Goal: Use online tool/utility: Use online tool/utility

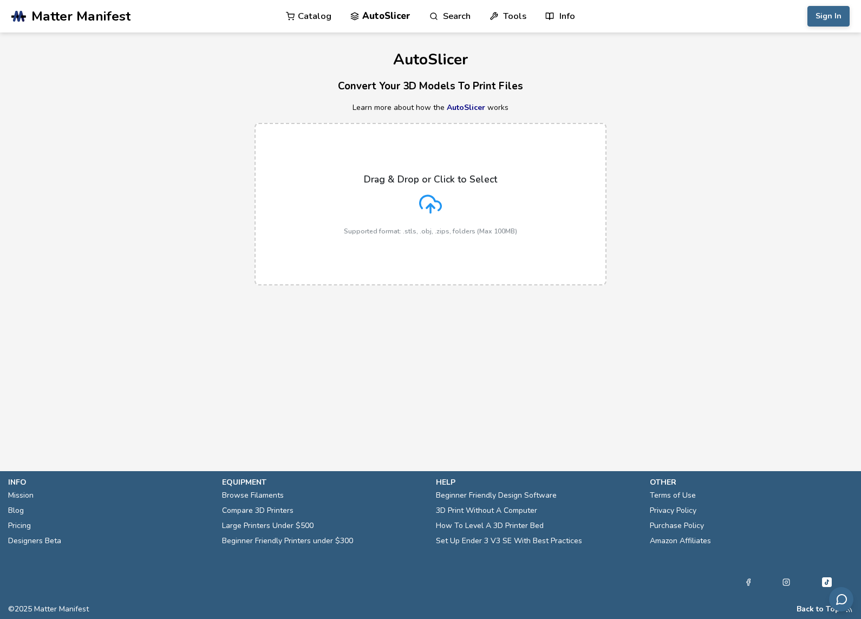
click at [442, 211] on div "Drag & Drop or Click to Select Supported format: .stls, .obj, .zips, folders (M…" at bounding box center [430, 204] width 173 height 61
click at [0, 0] on input "Drag & Drop or Click to Select Supported format: .stls, .obj, .zips, folders (M…" at bounding box center [0, 0] width 0 height 0
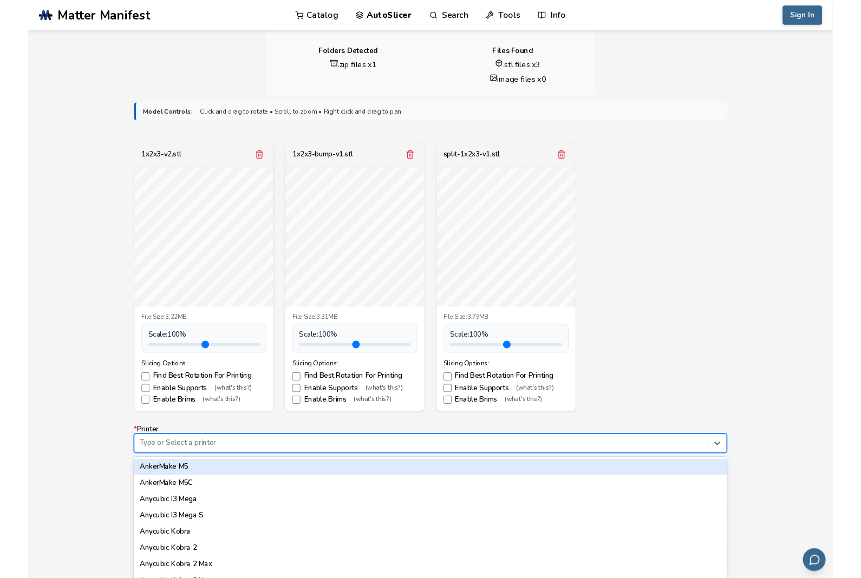
scroll to position [308, 0]
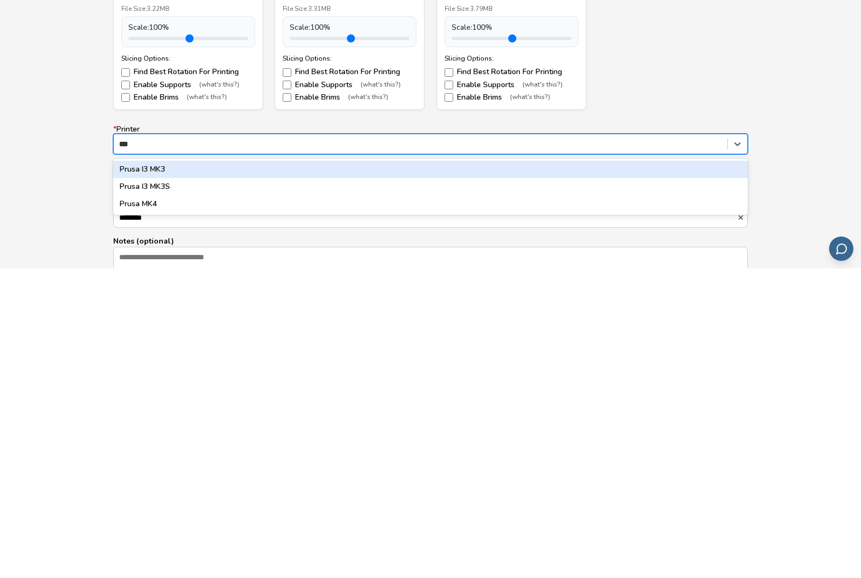
click at [154, 505] on div "Prusa MK4" at bounding box center [430, 513] width 635 height 17
type input "***"
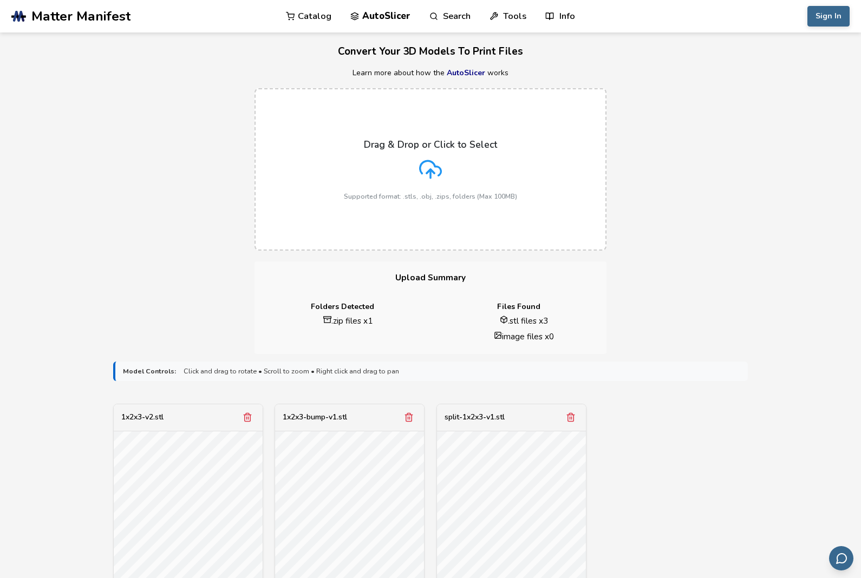
scroll to position [39, 0]
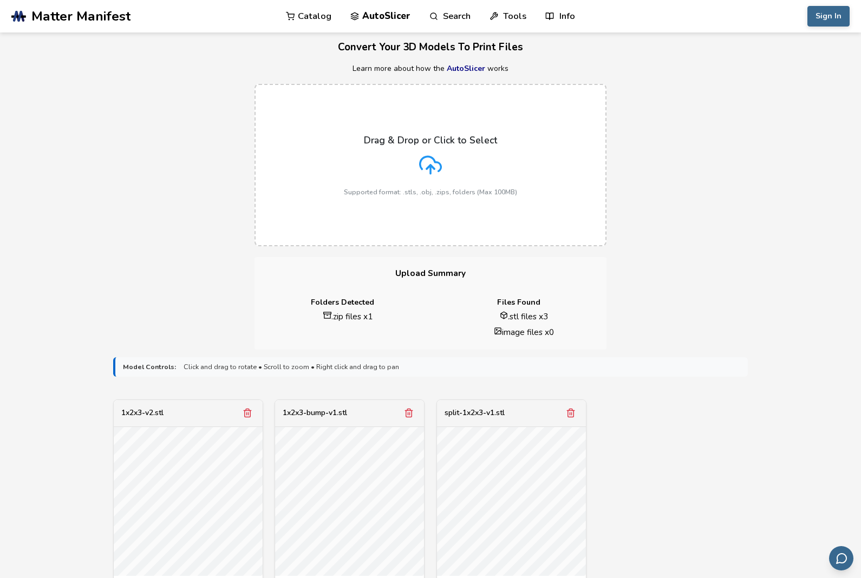
click at [435, 167] on icon at bounding box center [430, 165] width 23 height 23
click at [0, 0] on input "Drag & Drop or Click to Select Supported format: .stls, .obj, .zips, folders (M…" at bounding box center [0, 0] width 0 height 0
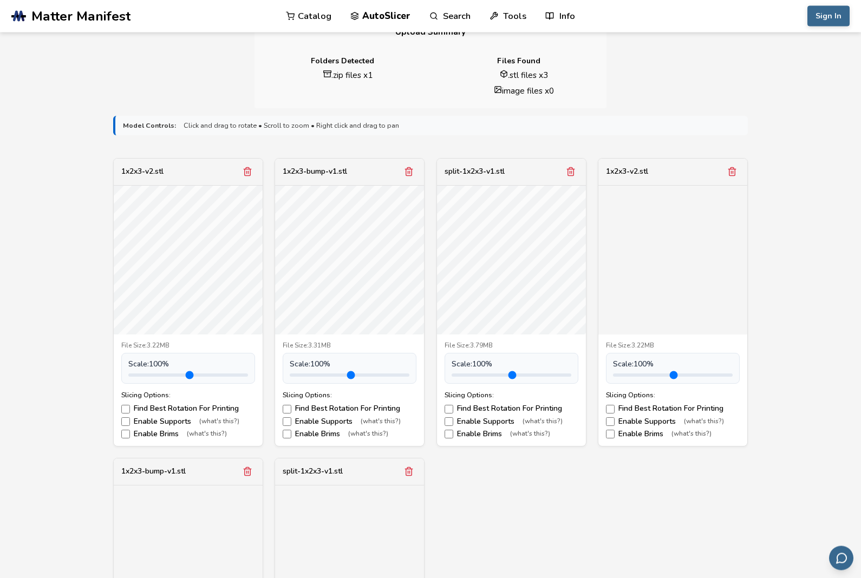
scroll to position [281, 0]
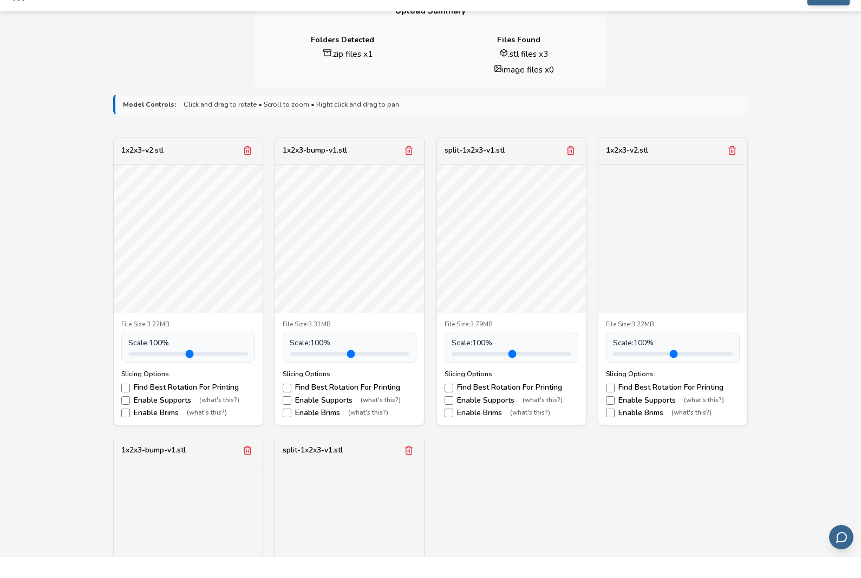
click at [249, 171] on line "Remove model" at bounding box center [249, 172] width 0 height 3
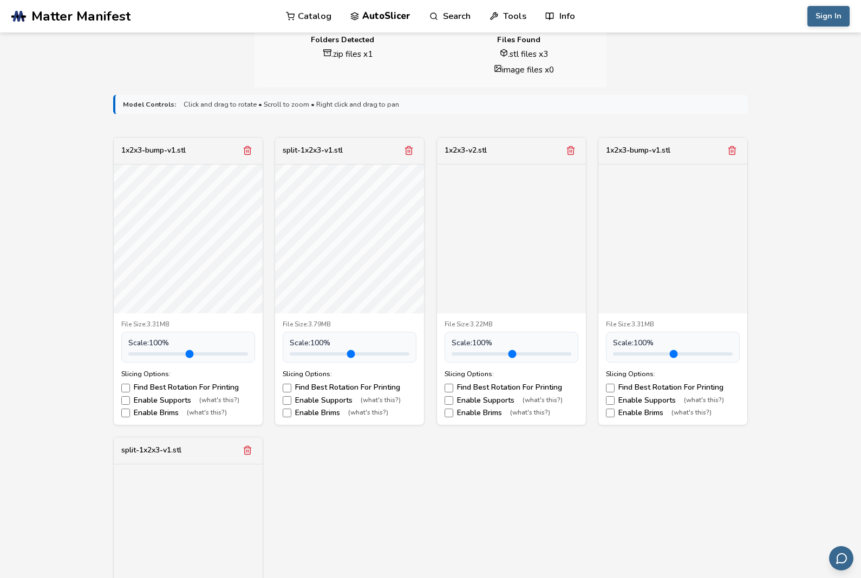
click at [244, 153] on icon "Remove model" at bounding box center [248, 151] width 10 height 10
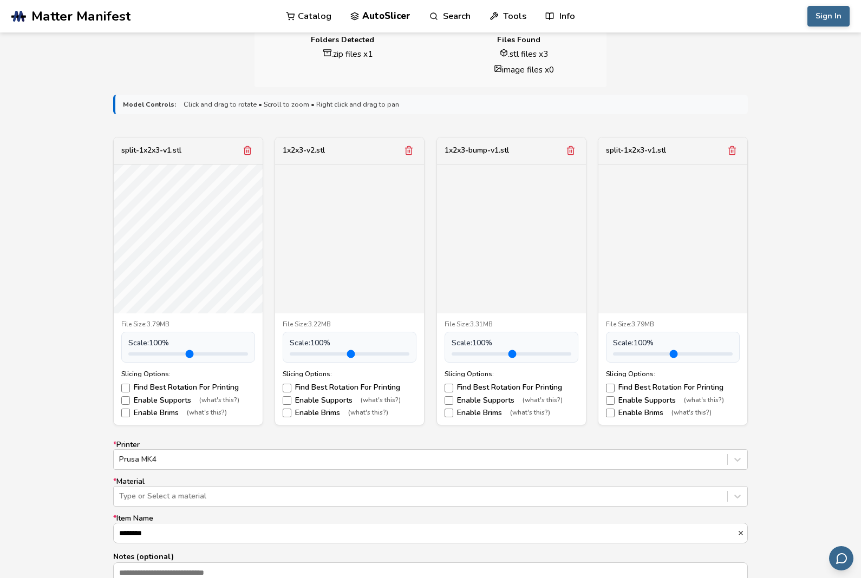
click at [248, 152] on icon "Remove model" at bounding box center [248, 151] width 10 height 10
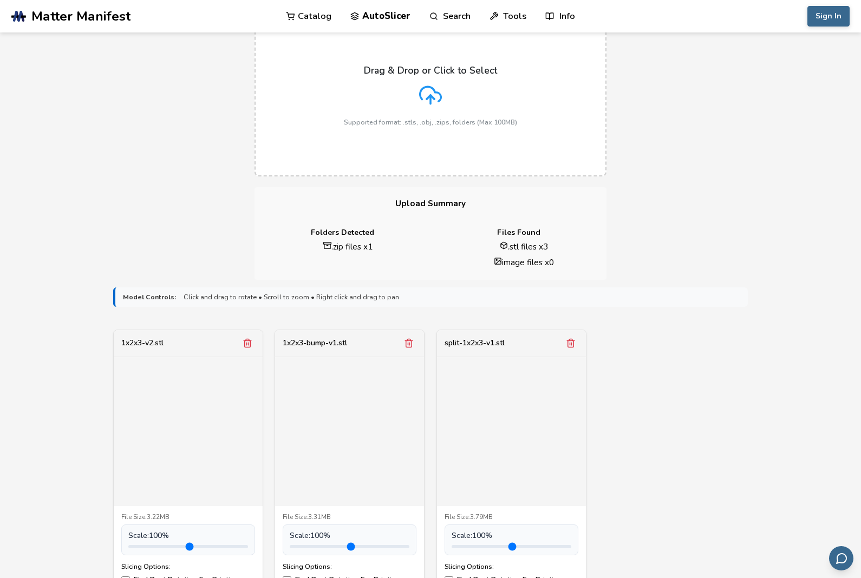
scroll to position [132, 0]
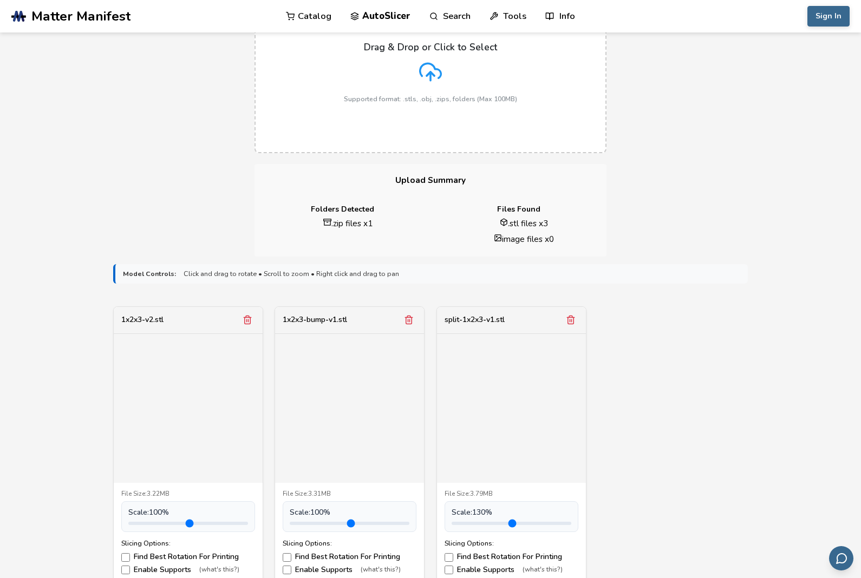
type input "*"
click at [526, 427] on div at bounding box center [511, 408] width 149 height 149
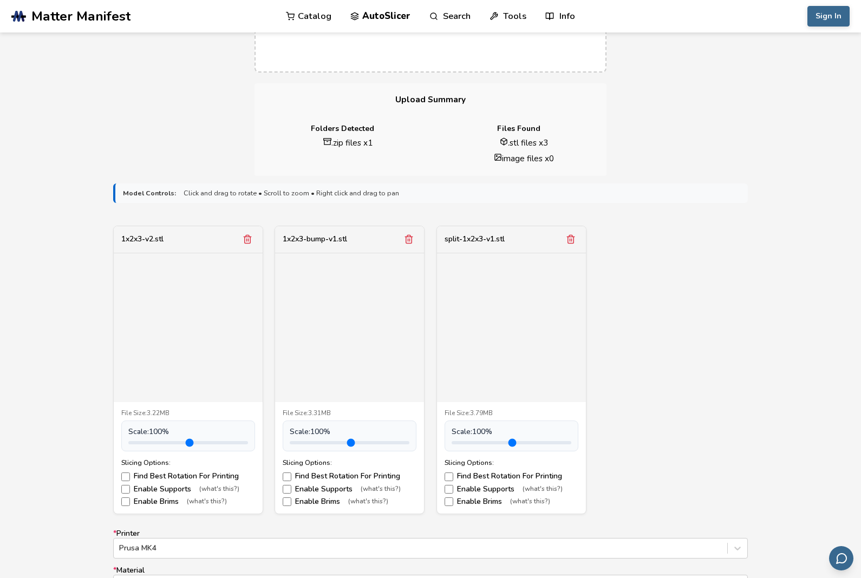
scroll to position [198, 0]
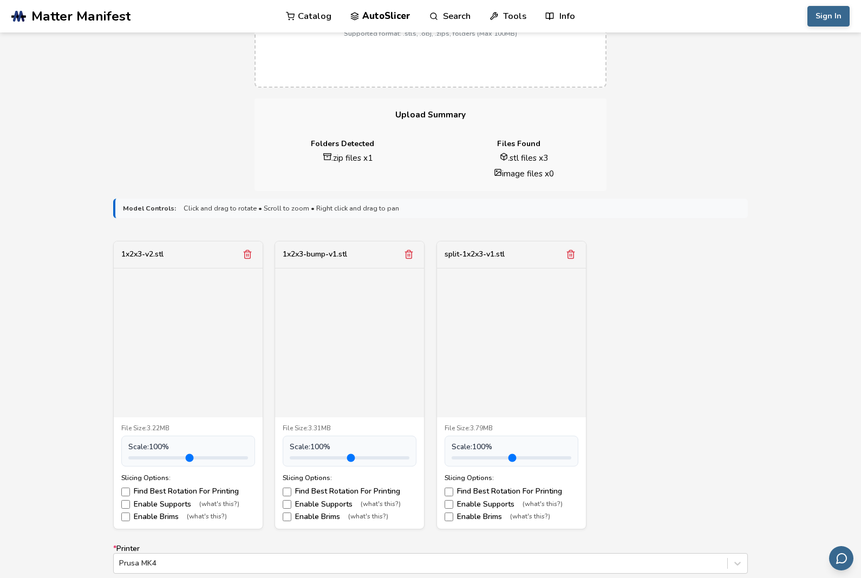
click at [362, 347] on div at bounding box center [349, 343] width 149 height 149
click at [360, 348] on div at bounding box center [349, 343] width 149 height 149
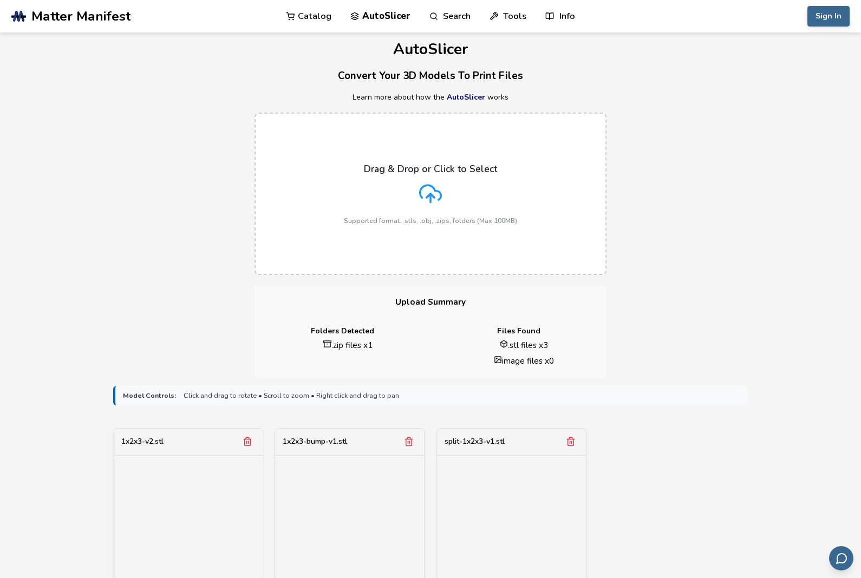
scroll to position [0, 0]
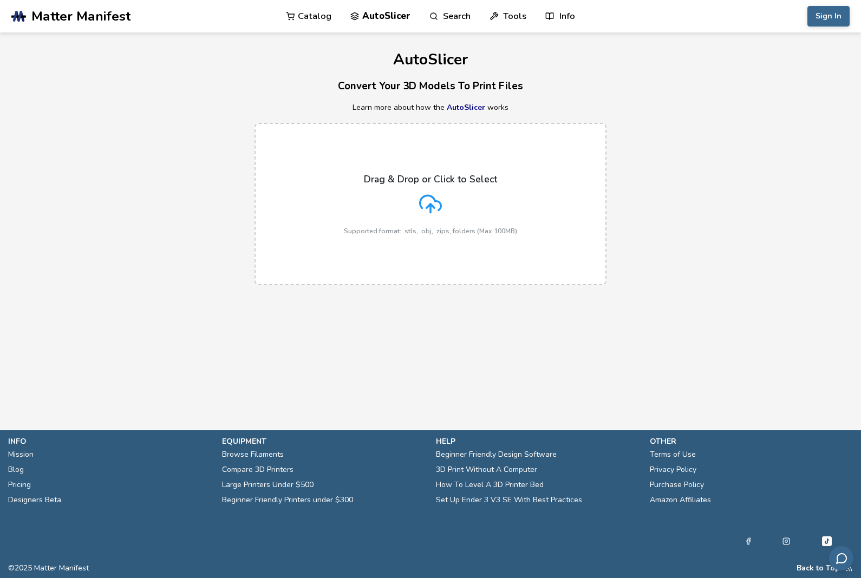
click at [503, 221] on div "Drag & Drop or Click to Select Supported format: .stls, .obj, .zips, folders (M…" at bounding box center [430, 204] width 173 height 61
click at [0, 0] on input "Drag & Drop or Click to Select Supported format: .stls, .obj, .zips, folders (M…" at bounding box center [0, 0] width 0 height 0
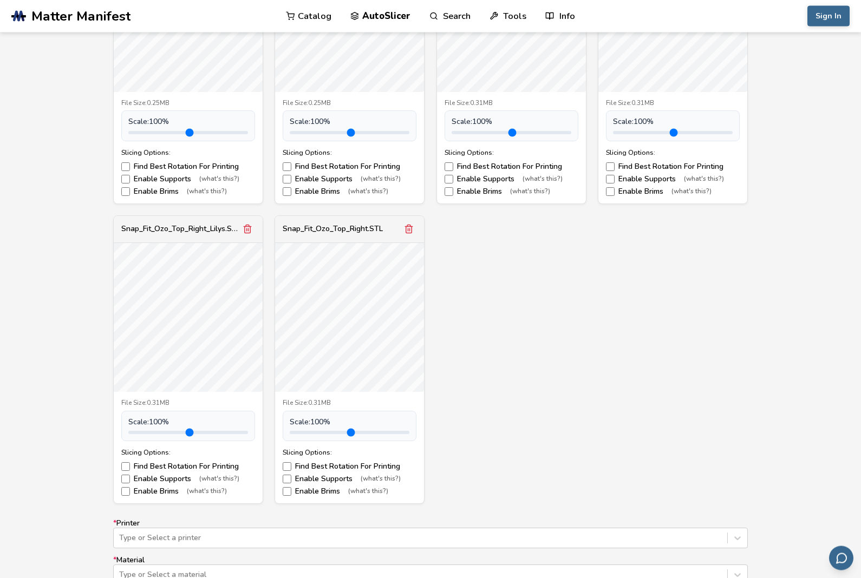
scroll to position [1235, 0]
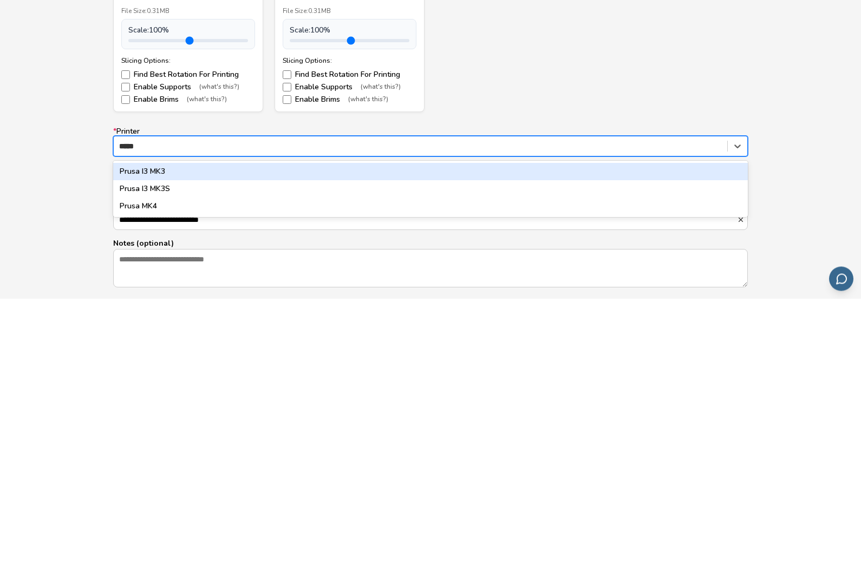
click at [144, 478] on div "Prusa MK4" at bounding box center [430, 486] width 635 height 17
type input "*****"
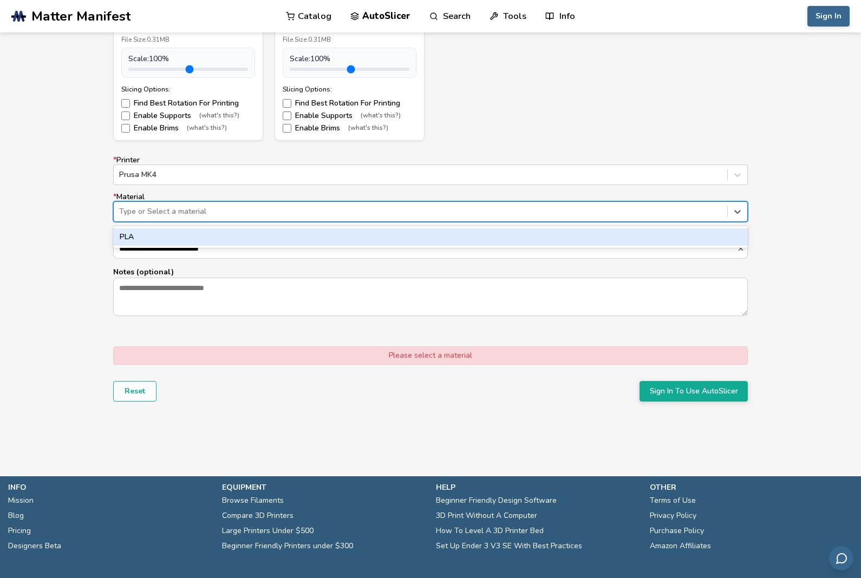
click at [681, 231] on div "PLA" at bounding box center [430, 237] width 635 height 17
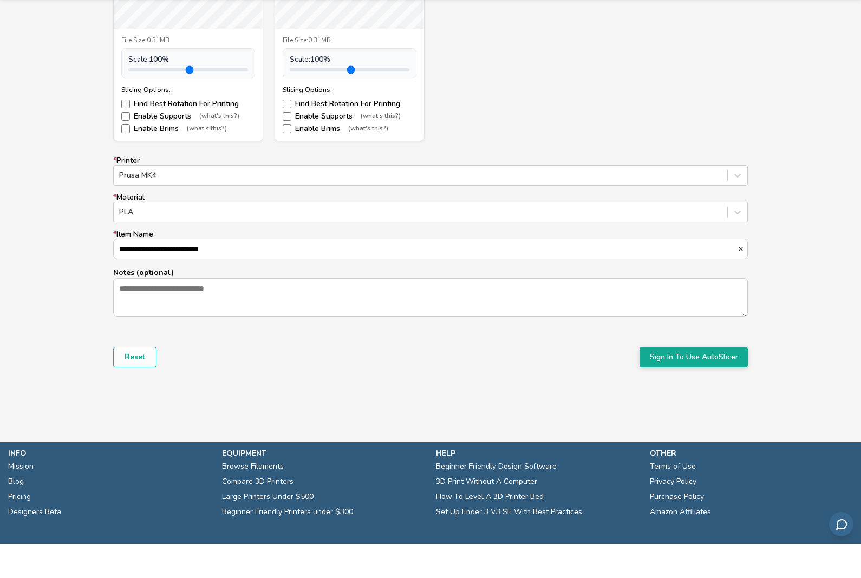
scroll to position [1495, 0]
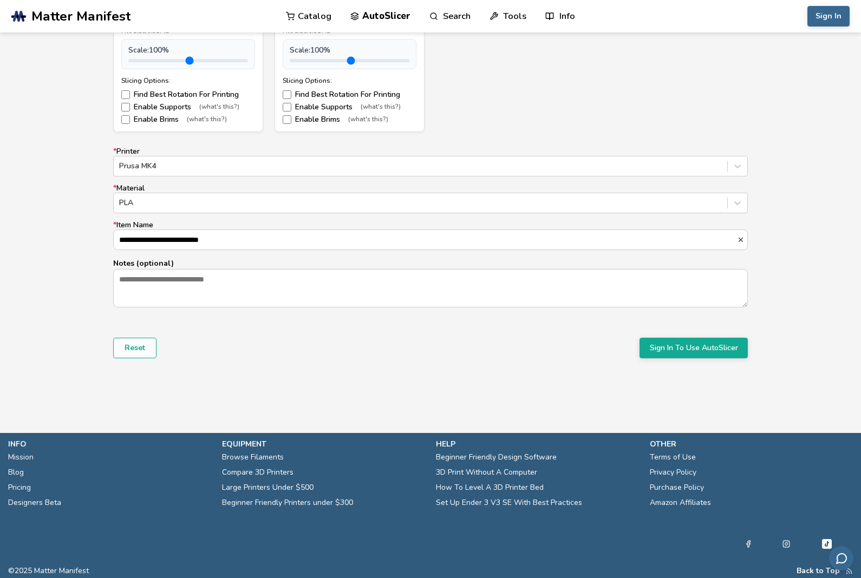
click at [724, 343] on button "Sign In To Use AutoSlicer" at bounding box center [694, 348] width 108 height 21
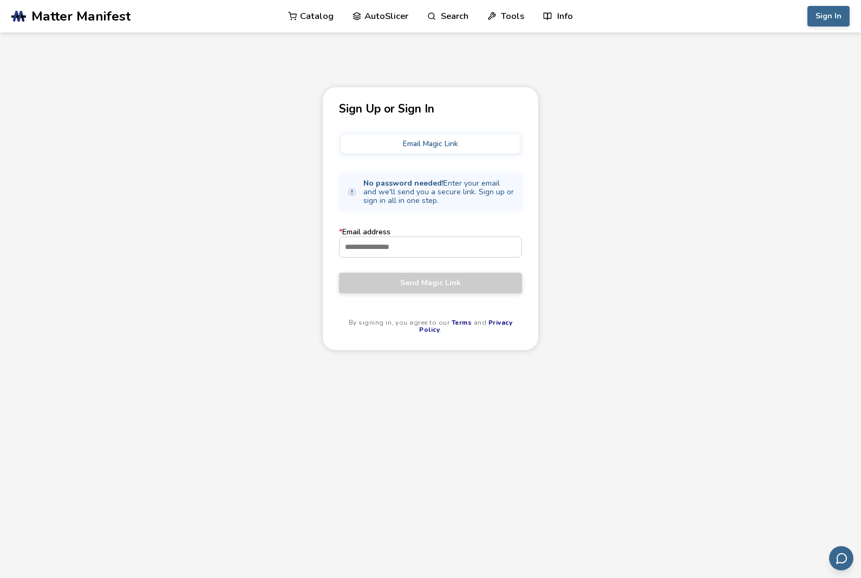
click at [469, 243] on input "* Email address" at bounding box center [431, 246] width 182 height 19
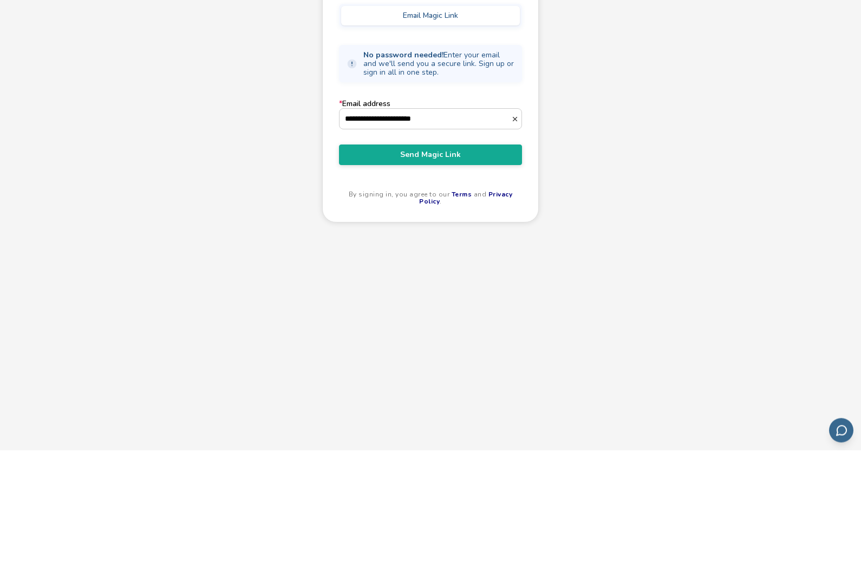
type input "**********"
click at [486, 273] on button "Send Magic Link" at bounding box center [430, 283] width 183 height 21
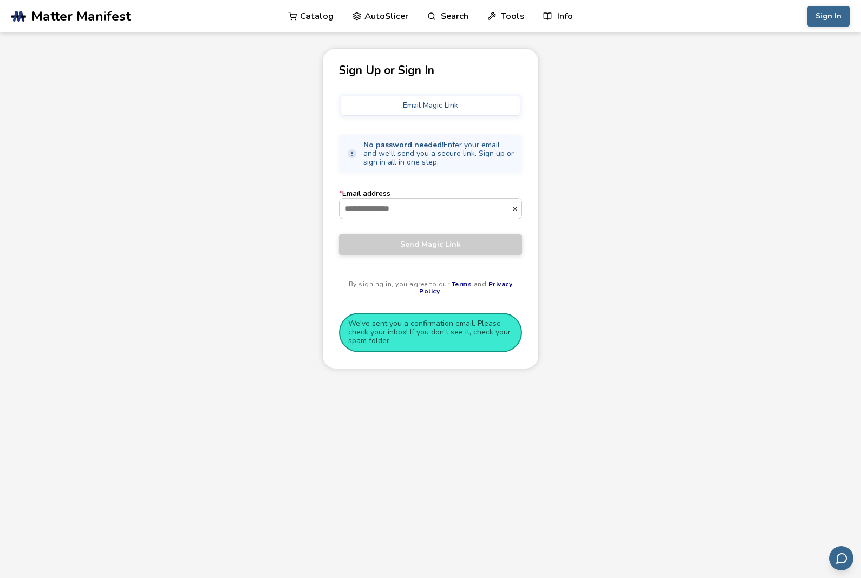
scroll to position [38, 0]
click at [831, 17] on button "Sign In" at bounding box center [829, 16] width 42 height 21
click at [460, 99] on button "Email Magic Link" at bounding box center [430, 105] width 179 height 19
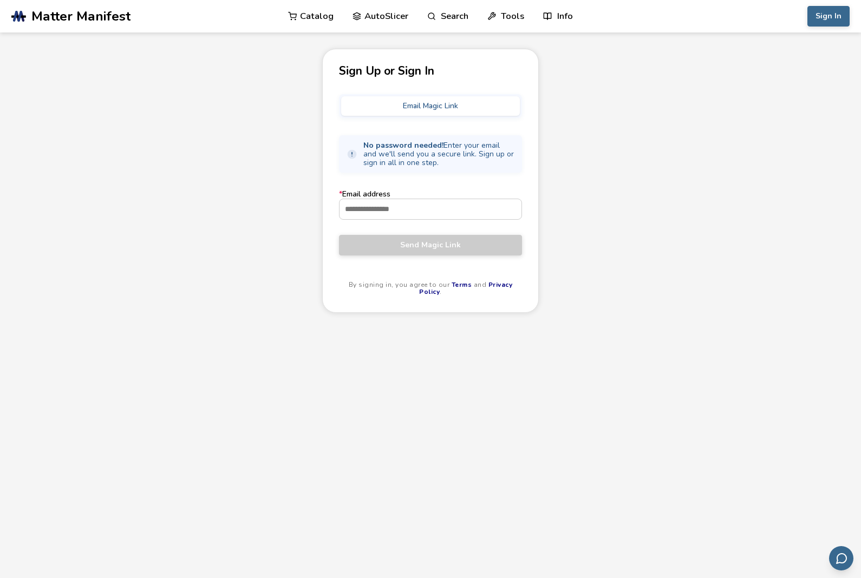
click at [459, 101] on button "Email Magic Link" at bounding box center [430, 105] width 179 height 19
click at [829, 21] on button "Sign In" at bounding box center [829, 16] width 42 height 21
click at [836, 17] on button "Sign In" at bounding box center [829, 16] width 42 height 21
click at [88, 14] on span "Matter Manifest" at bounding box center [80, 16] width 99 height 15
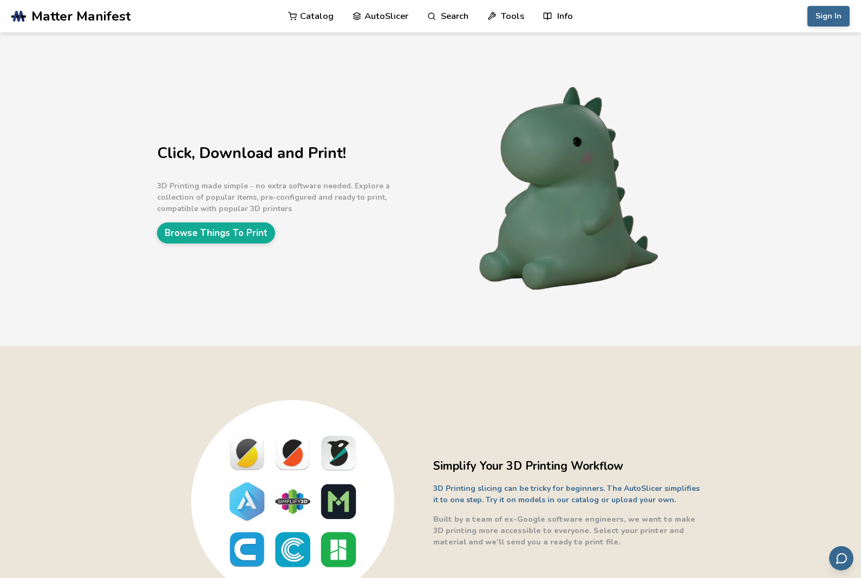
click at [837, 62] on div "Click, Download and Print! 3D Printing made simple - no extra software needed. …" at bounding box center [430, 189] width 861 height 314
click at [838, 50] on div "Click, Download and Print! 3D Printing made simple - no extra software needed. …" at bounding box center [430, 189] width 861 height 314
click at [838, 49] on div "Click, Download and Print! 3D Printing made simple - no extra software needed. …" at bounding box center [430, 189] width 861 height 314
click at [833, 49] on div "Click, Download and Print! 3D Printing made simple - no extra software needed. …" at bounding box center [430, 189] width 861 height 314
click at [829, 58] on div "Click, Download and Print! 3D Printing made simple - no extra software needed. …" at bounding box center [430, 189] width 861 height 314
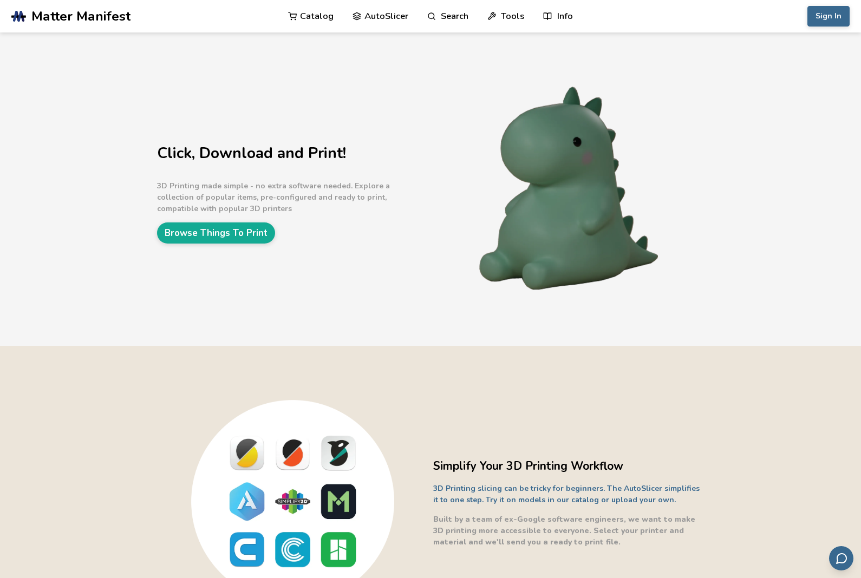
click at [832, 55] on div "Click, Download and Print! 3D Printing made simple - no extra software needed. …" at bounding box center [430, 189] width 861 height 314
click at [838, 49] on div "Click, Download and Print! 3D Printing made simple - no extra software needed. …" at bounding box center [430, 189] width 861 height 314
click at [264, 236] on link "Browse Things To Print" at bounding box center [216, 233] width 118 height 21
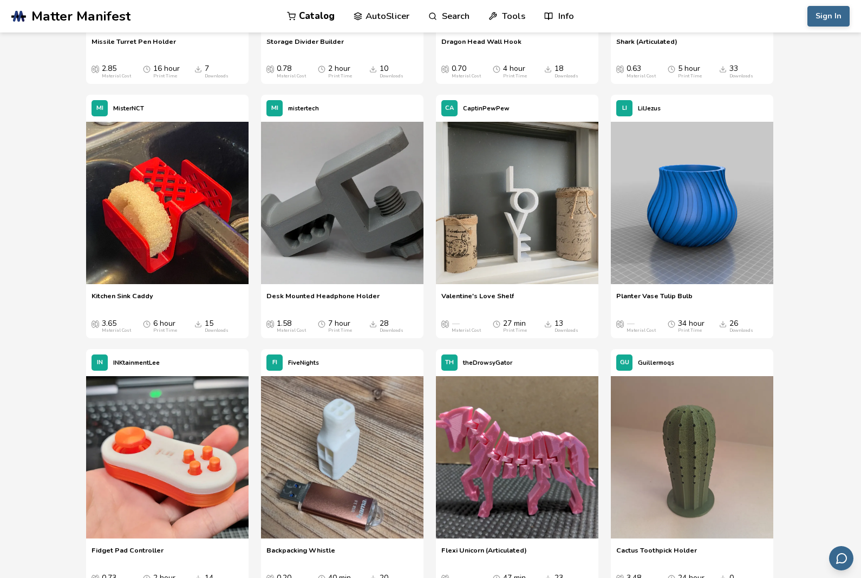
scroll to position [7607, 0]
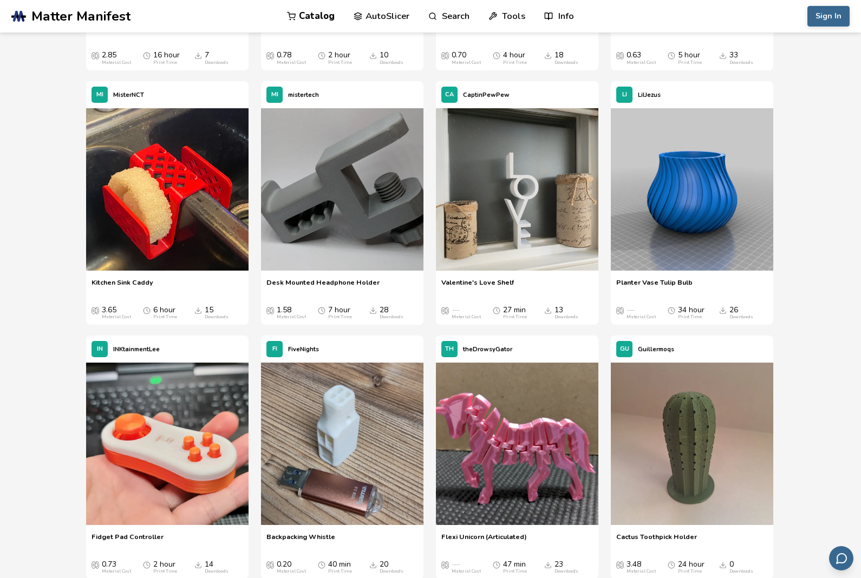
click at [838, 6] on button "Sign In" at bounding box center [829, 16] width 42 height 21
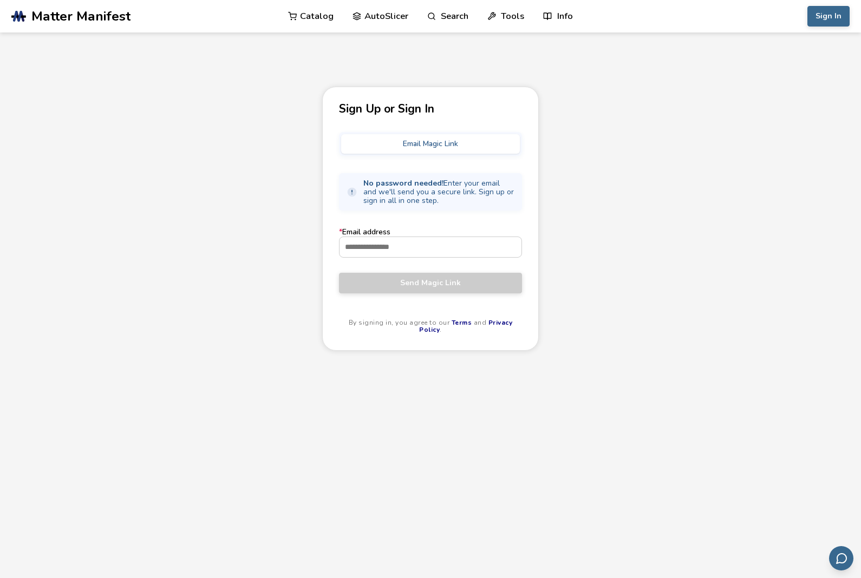
click at [478, 254] on input "* Email address" at bounding box center [431, 246] width 182 height 19
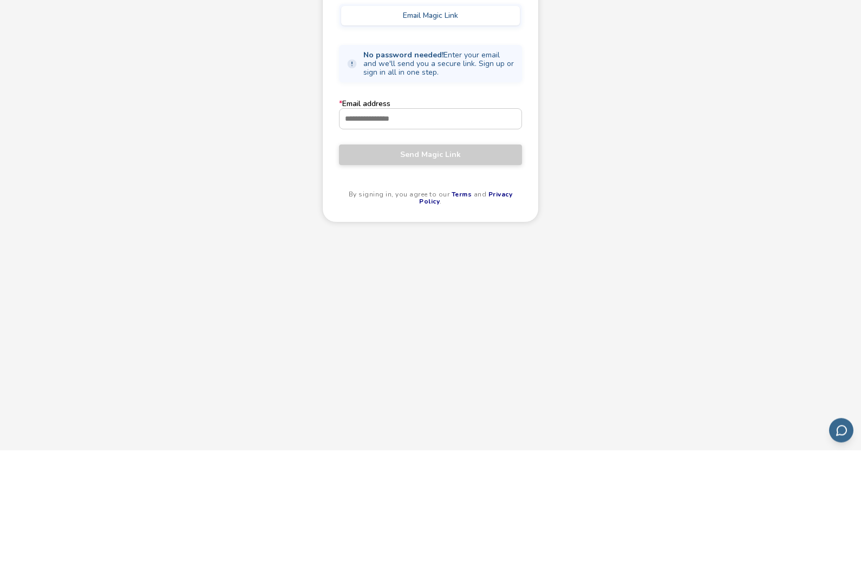
click at [473, 134] on button "Email Magic Link" at bounding box center [430, 143] width 179 height 19
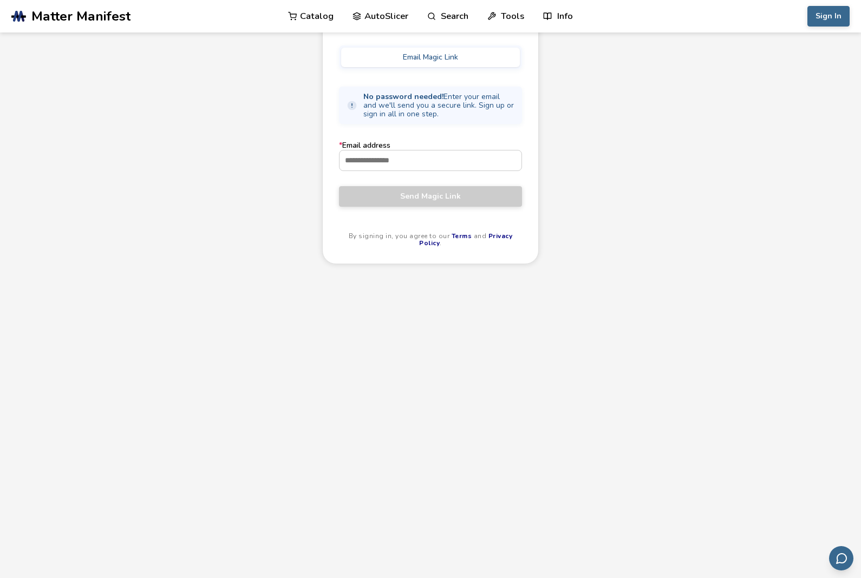
scroll to position [38, 0]
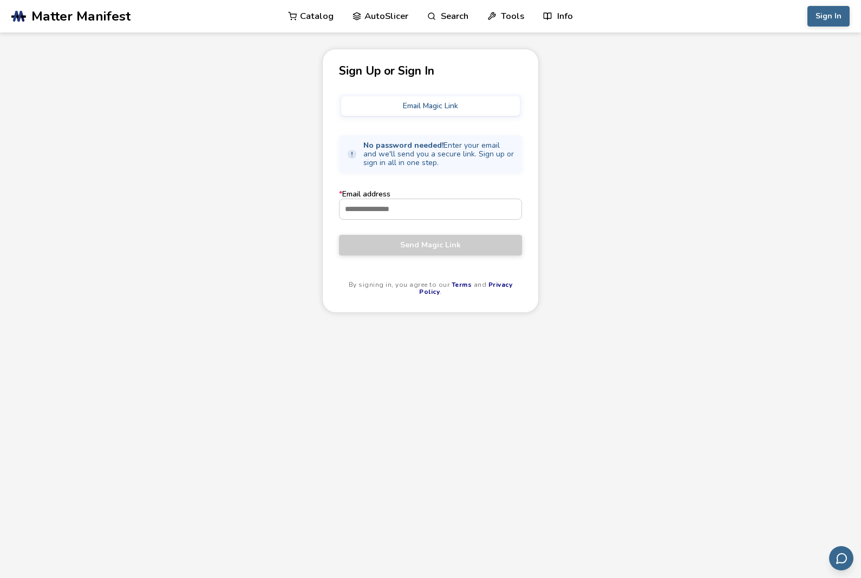
click at [478, 99] on button "Email Magic Link" at bounding box center [430, 105] width 179 height 19
click at [438, 209] on input "* Email address" at bounding box center [431, 208] width 182 height 19
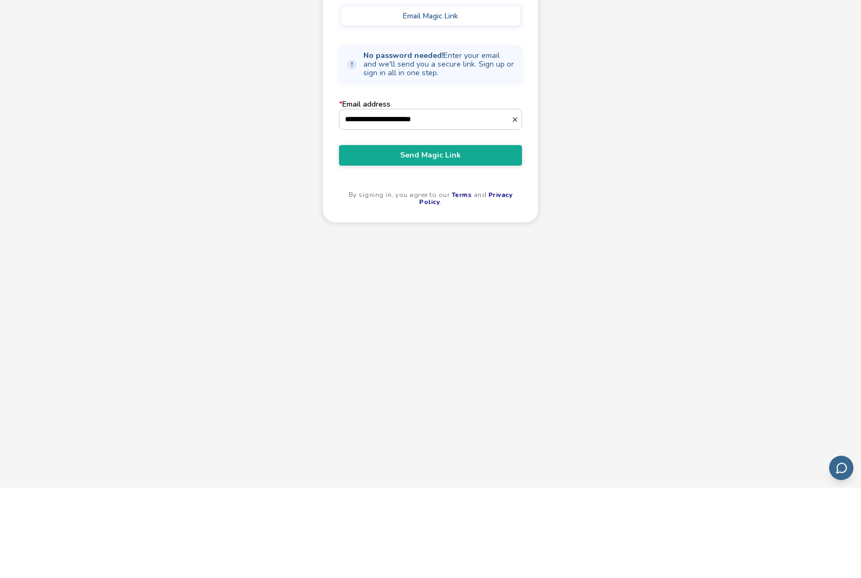
type input "**********"
click at [474, 236] on button "Send Magic Link" at bounding box center [430, 246] width 183 height 21
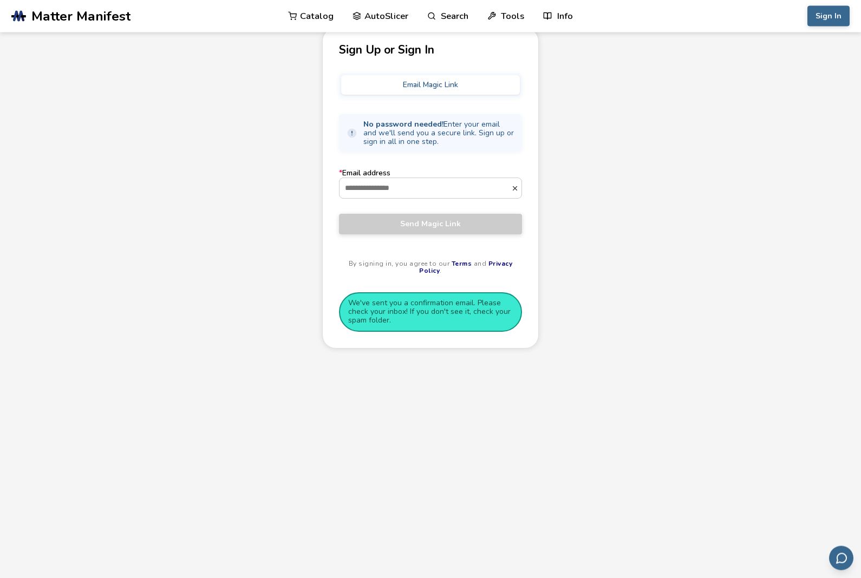
scroll to position [57, 0]
click at [476, 79] on button "Email Magic Link" at bounding box center [430, 86] width 179 height 19
